Goal: Information Seeking & Learning: Learn about a topic

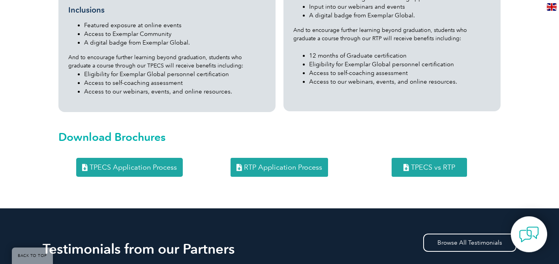
scroll to position [1030, 0]
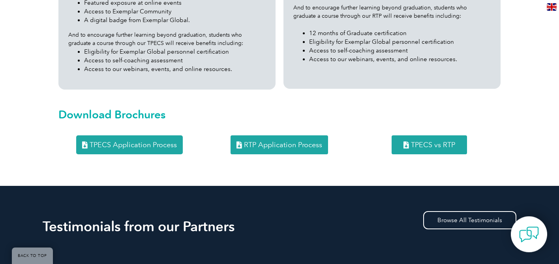
click at [435, 141] on span "TPECS vs RTP" at bounding box center [433, 144] width 44 height 7
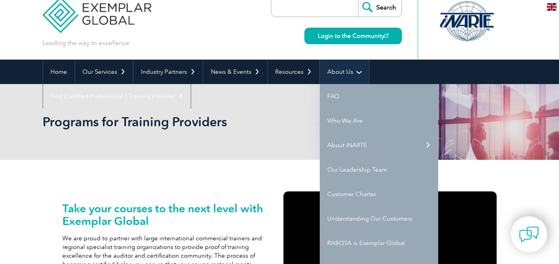
scroll to position [0, 0]
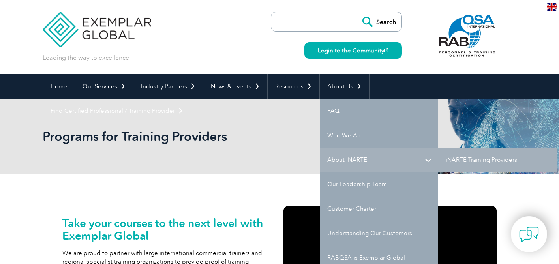
click at [355, 161] on link "About iNARTE" at bounding box center [379, 160] width 118 height 24
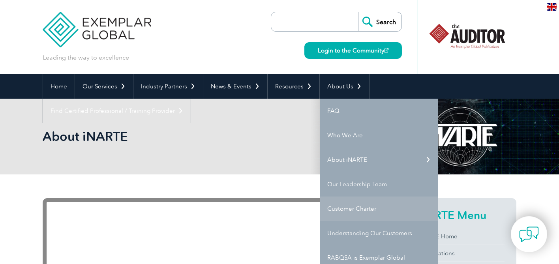
click at [354, 207] on link "Customer Charter" at bounding box center [379, 209] width 118 height 24
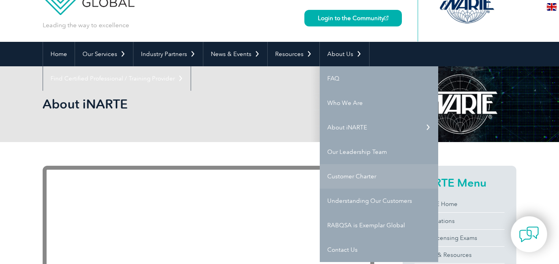
scroll to position [36, 0]
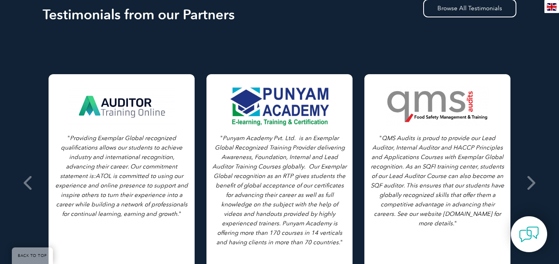
scroll to position [581, 0]
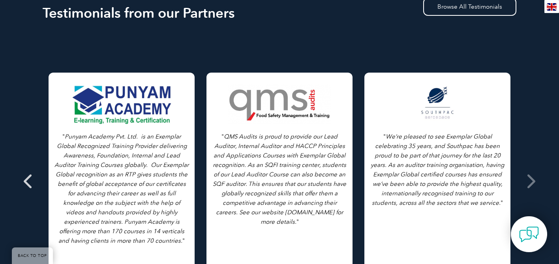
click at [30, 181] on icon at bounding box center [29, 181] width 10 height 0
click at [29, 181] on icon at bounding box center [29, 181] width 10 height 0
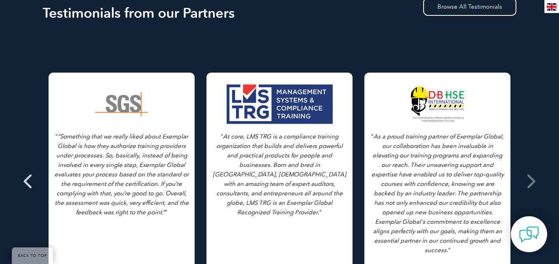
click at [32, 181] on icon at bounding box center [29, 181] width 10 height 0
click at [26, 181] on icon at bounding box center [29, 181] width 10 height 0
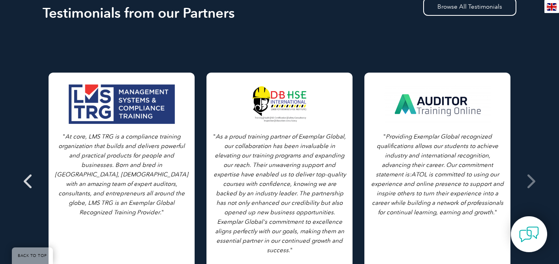
click at [26, 181] on icon at bounding box center [29, 181] width 10 height 0
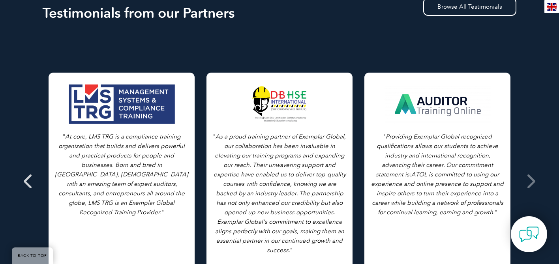
click at [26, 181] on icon at bounding box center [29, 181] width 10 height 0
click at [533, 181] on icon at bounding box center [531, 181] width 10 height 0
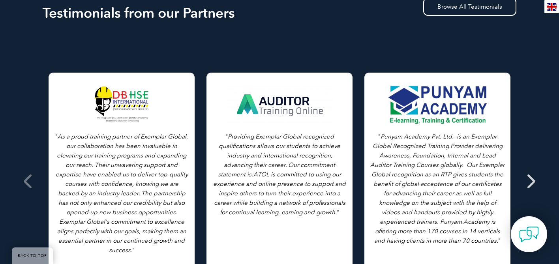
click at [533, 181] on icon at bounding box center [531, 181] width 10 height 0
